Goal: Find specific page/section: Find specific page/section

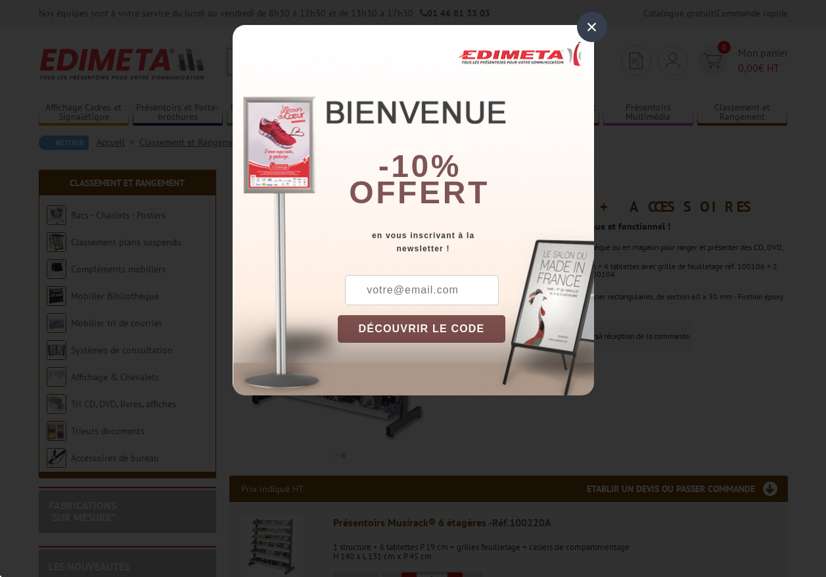
click at [589, 27] on div "×" at bounding box center [592, 27] width 30 height 30
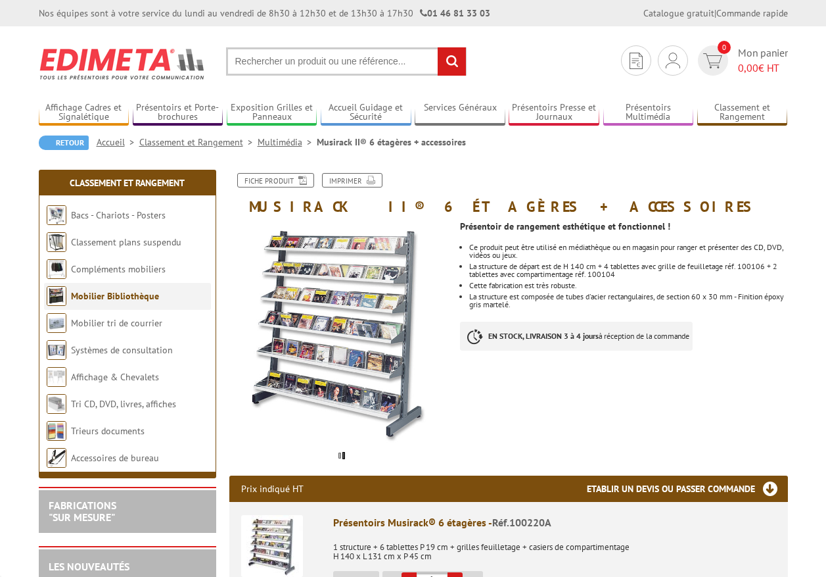
click at [91, 296] on link "Mobilier Bibliothèque" at bounding box center [115, 296] width 88 height 12
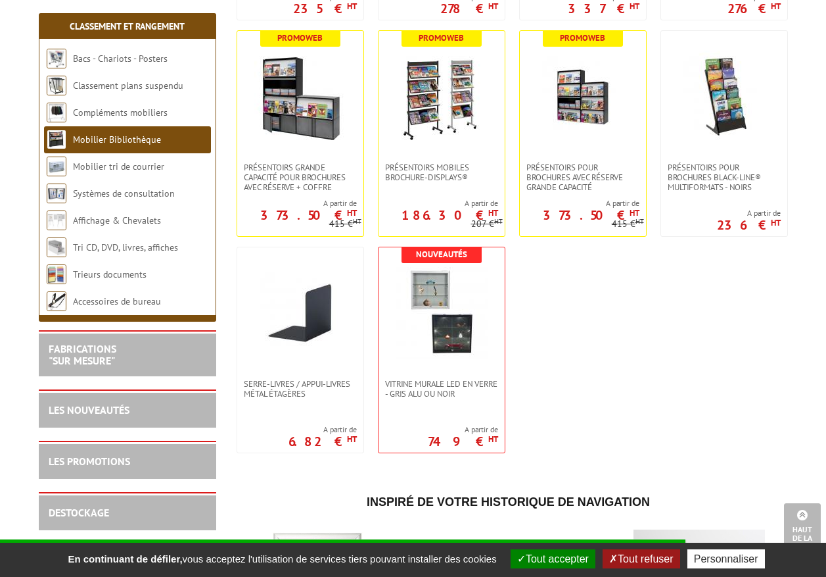
scroll to position [1118, 0]
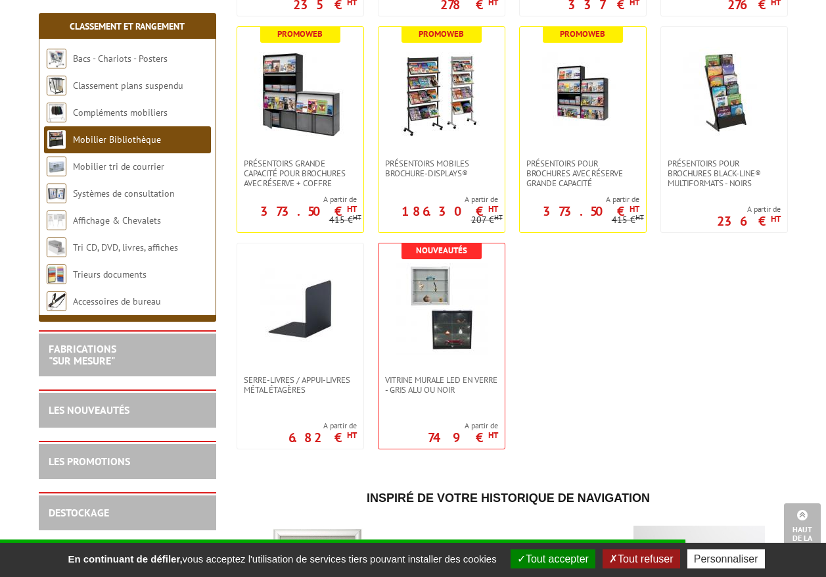
click at [565, 559] on button "Tout accepter" at bounding box center [553, 558] width 85 height 19
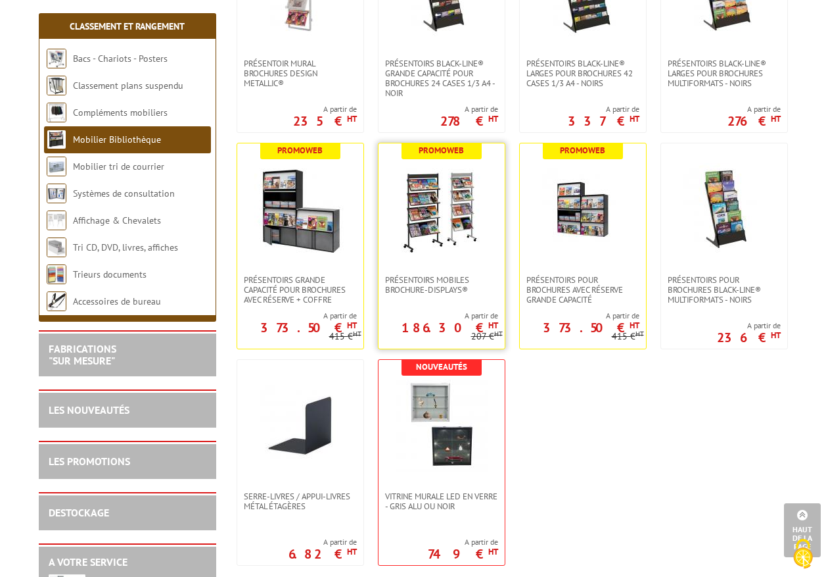
scroll to position [1052, 0]
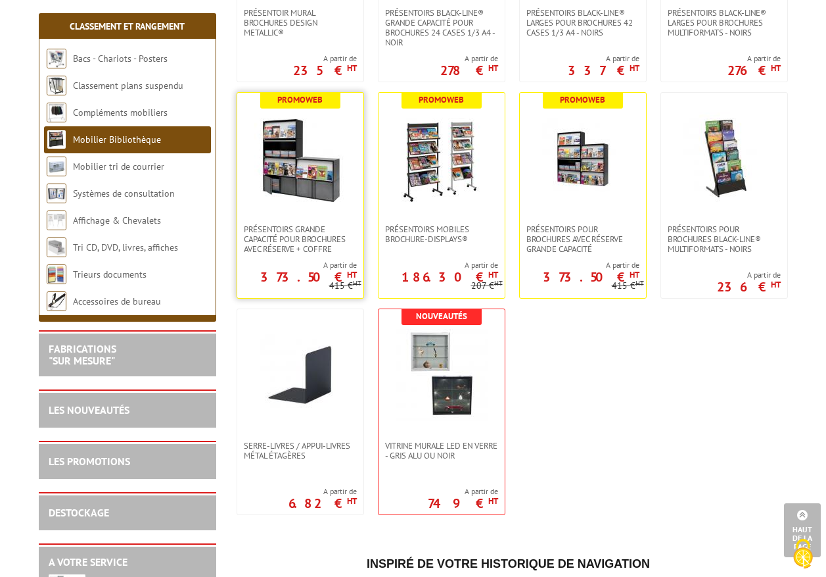
click at [317, 204] on img at bounding box center [300, 158] width 92 height 92
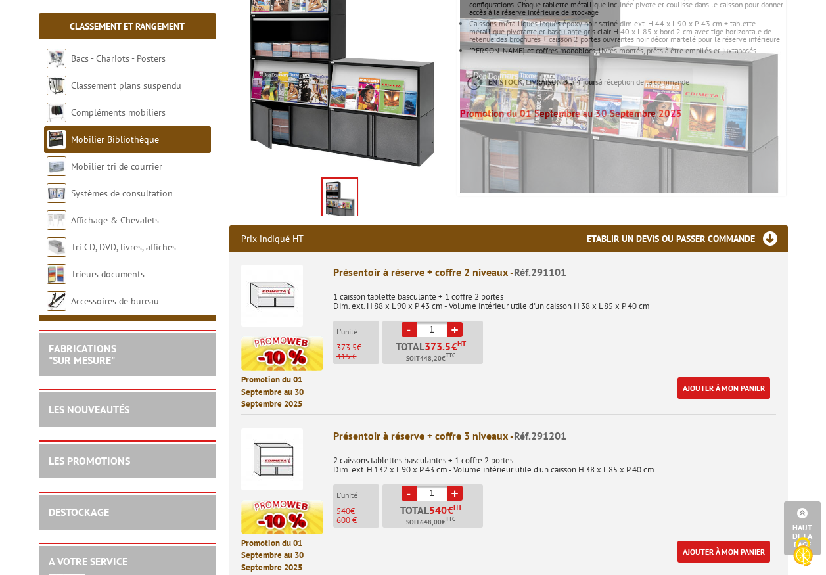
scroll to position [183, 0]
